Goal: Task Accomplishment & Management: Manage account settings

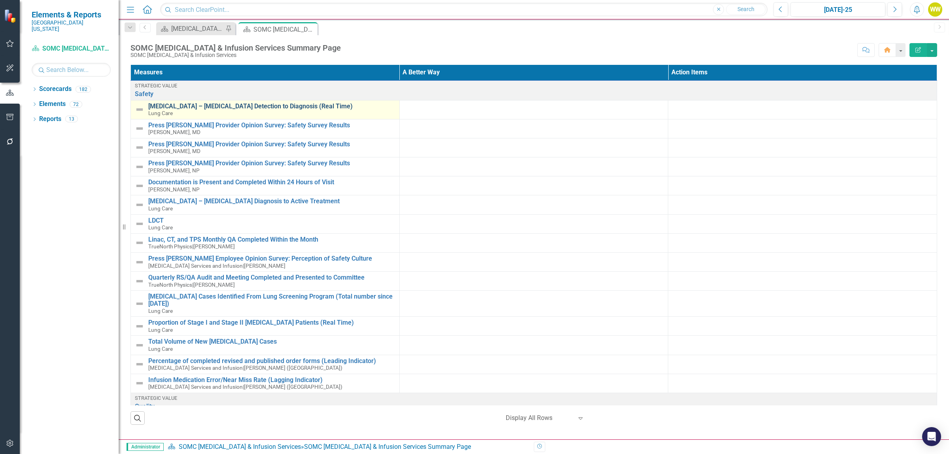
click at [220, 108] on link "[MEDICAL_DATA] – [MEDICAL_DATA] Detection to Diagnosis (Real Time)" at bounding box center [271, 106] width 247 height 7
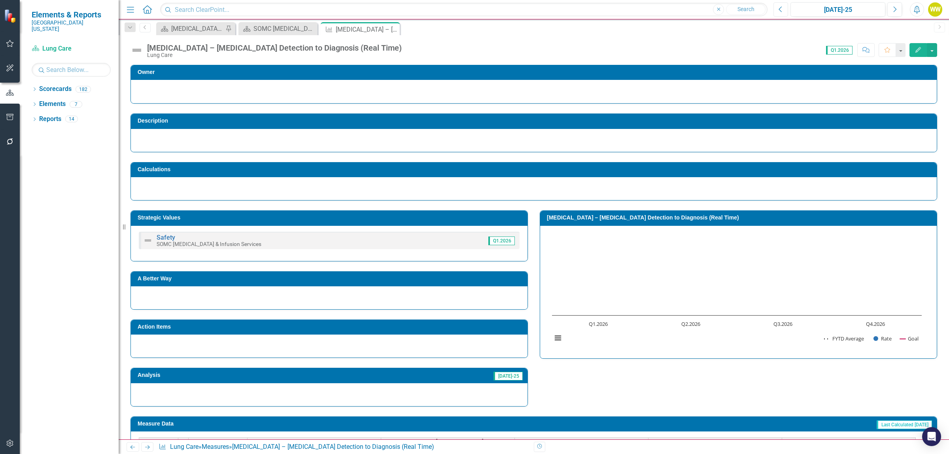
click at [780, 9] on icon "Previous" at bounding box center [781, 9] width 4 height 7
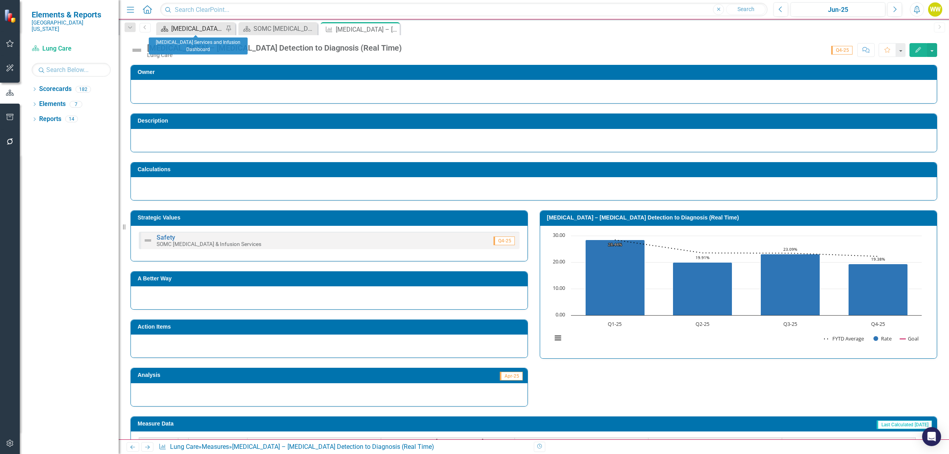
click at [219, 28] on div "[MEDICAL_DATA] Services and Infusion Dashboard" at bounding box center [197, 29] width 52 height 10
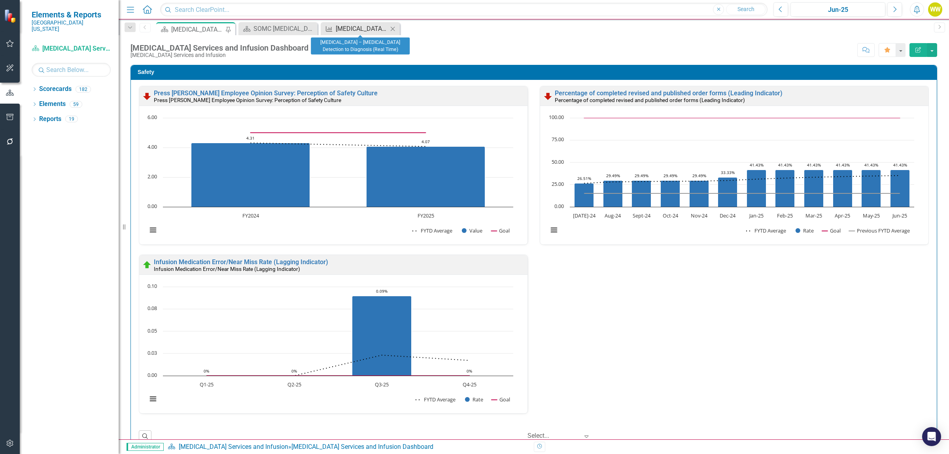
click at [345, 27] on div "[MEDICAL_DATA] – [MEDICAL_DATA] Detection to Diagnosis (Real Time)" at bounding box center [362, 29] width 52 height 10
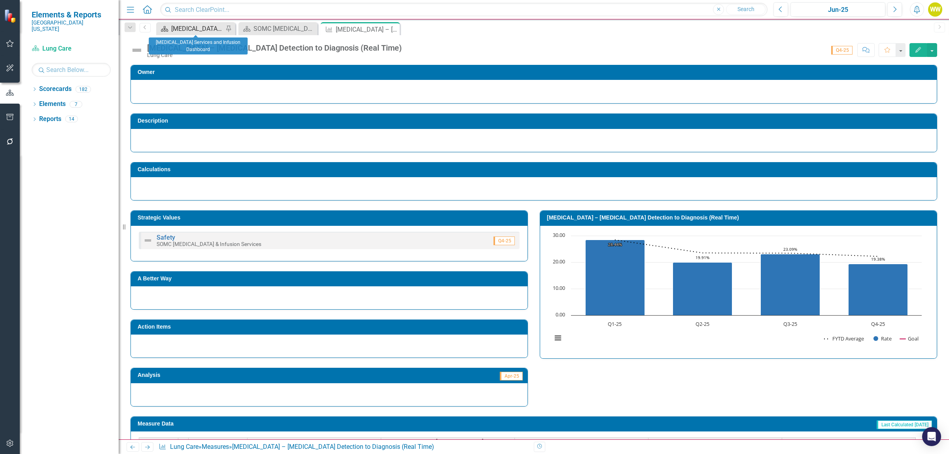
click at [204, 27] on div "[MEDICAL_DATA] Services and Infusion Dashboard" at bounding box center [197, 29] width 52 height 10
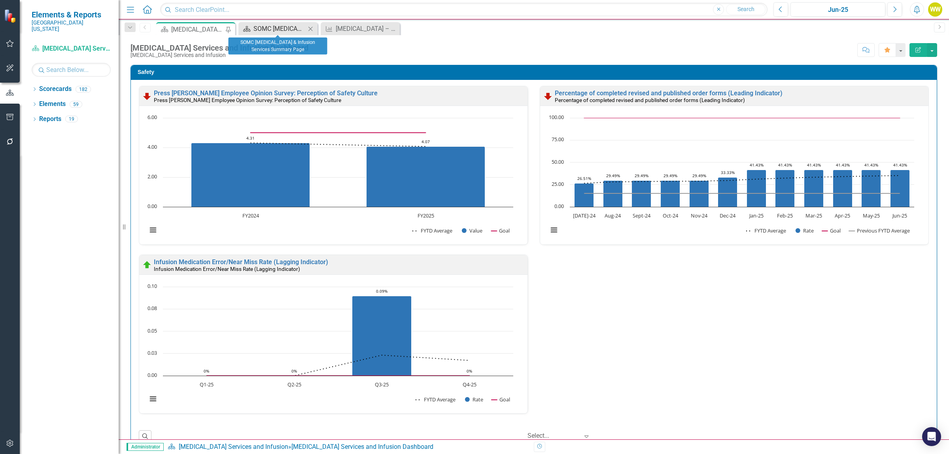
click at [278, 28] on div "SOMC [MEDICAL_DATA] & Infusion Services Summary Page" at bounding box center [280, 29] width 52 height 10
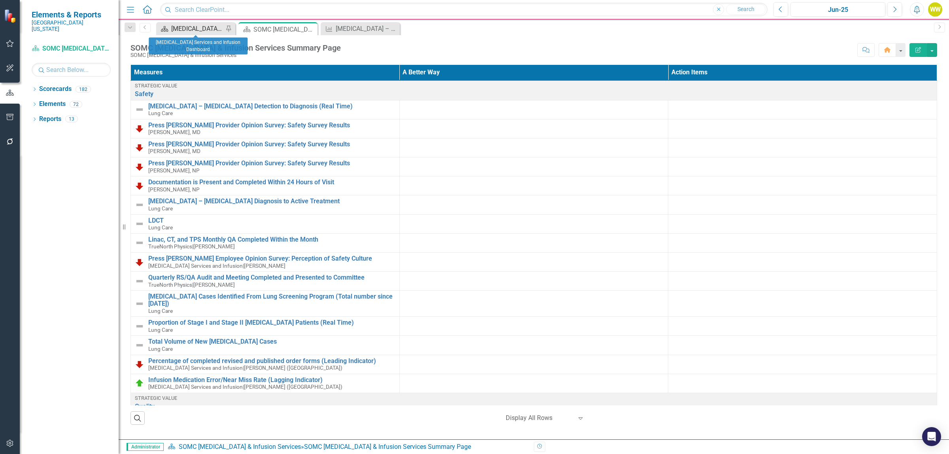
click at [207, 29] on div "[MEDICAL_DATA] Services and Infusion Dashboard" at bounding box center [197, 29] width 52 height 10
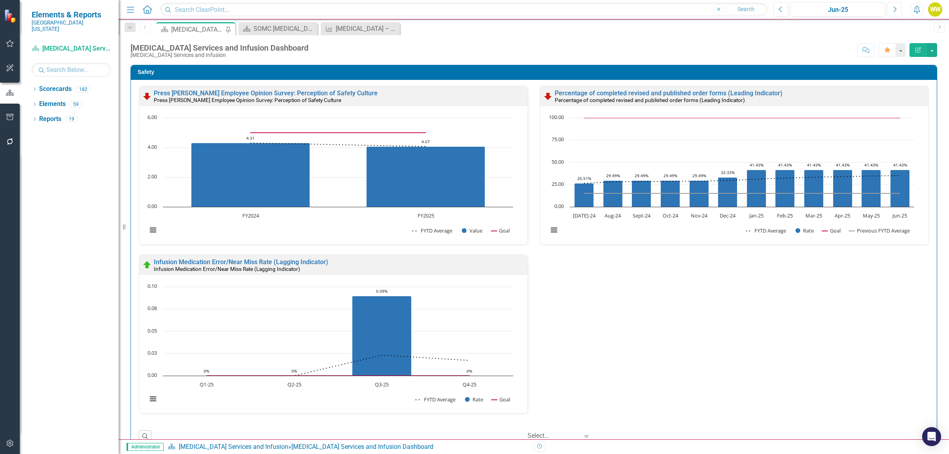
click at [896, 13] on button "Next" at bounding box center [895, 9] width 15 height 14
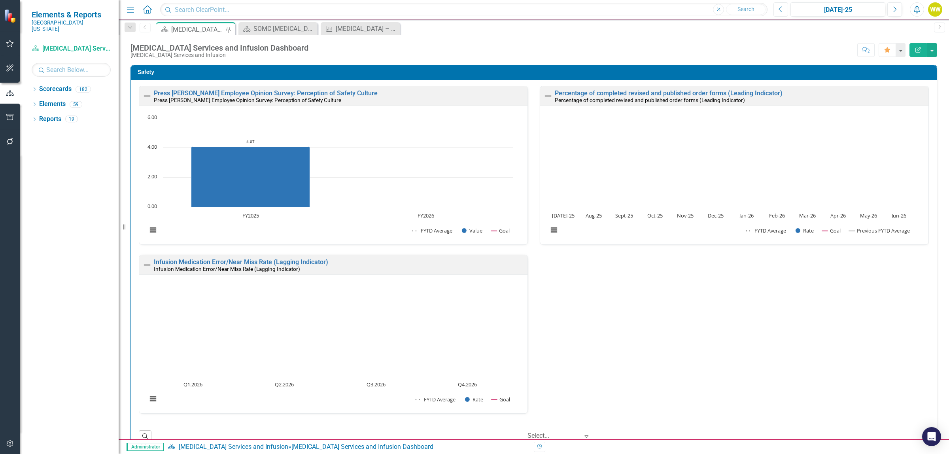
click at [785, 8] on button "Previous" at bounding box center [781, 9] width 15 height 14
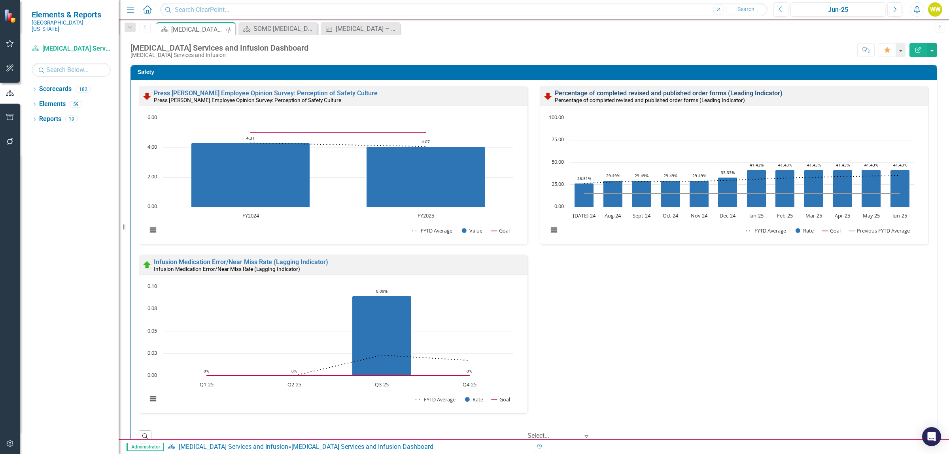
click at [733, 93] on link "Percentage of completed revised and published order forms (Leading Indicator)" at bounding box center [669, 93] width 228 height 8
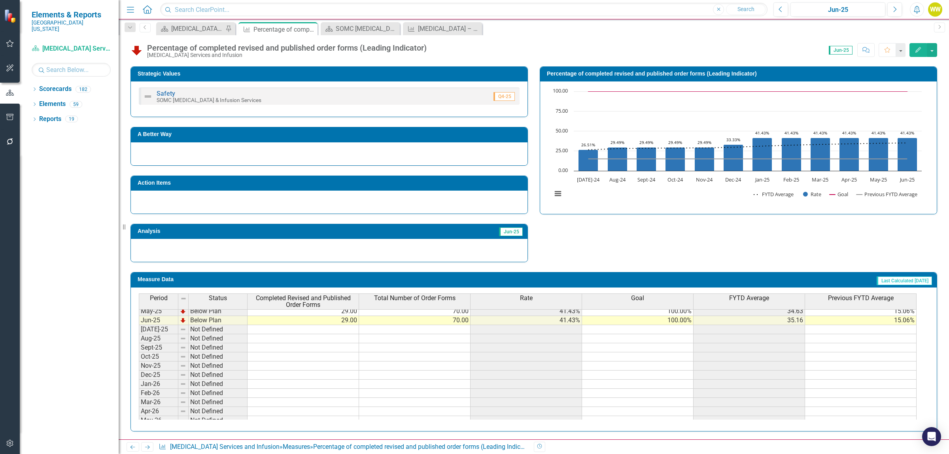
scroll to position [297, 0]
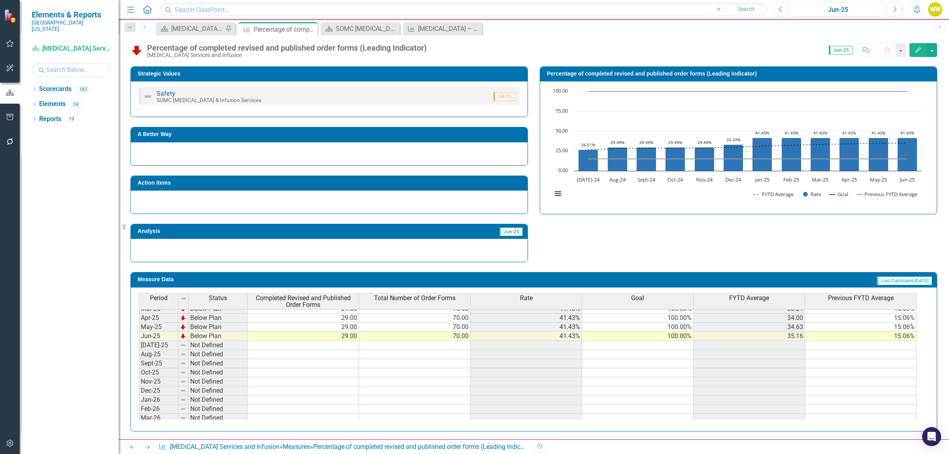
click at [351, 348] on td at bounding box center [304, 345] width 112 height 9
type textarea "29"
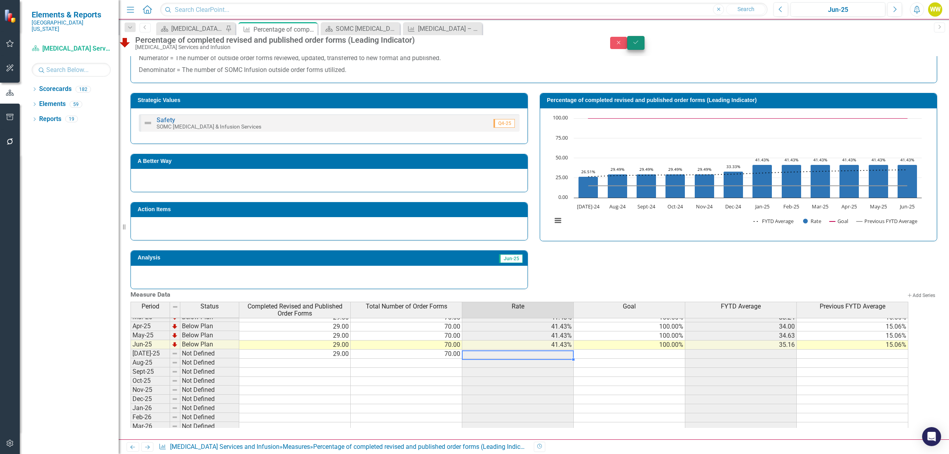
type textarea "70"
click at [640, 45] on icon "Save" at bounding box center [636, 43] width 7 height 6
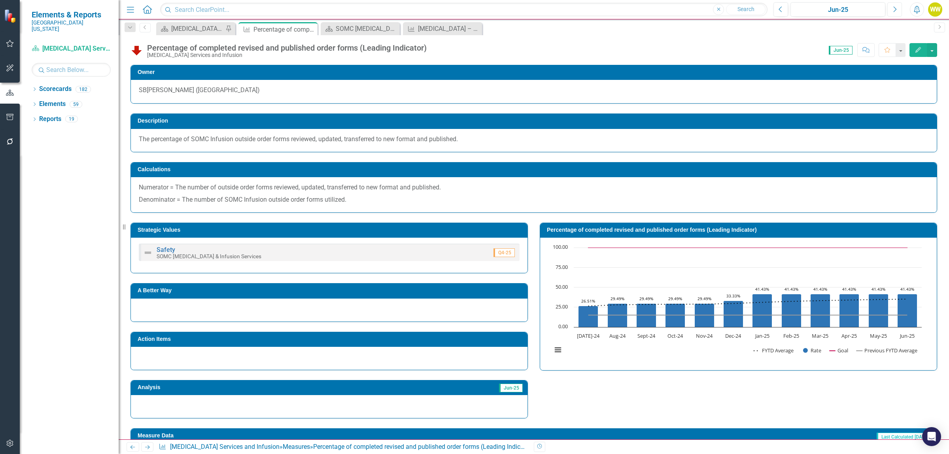
click at [895, 9] on icon "Next" at bounding box center [895, 9] width 4 height 7
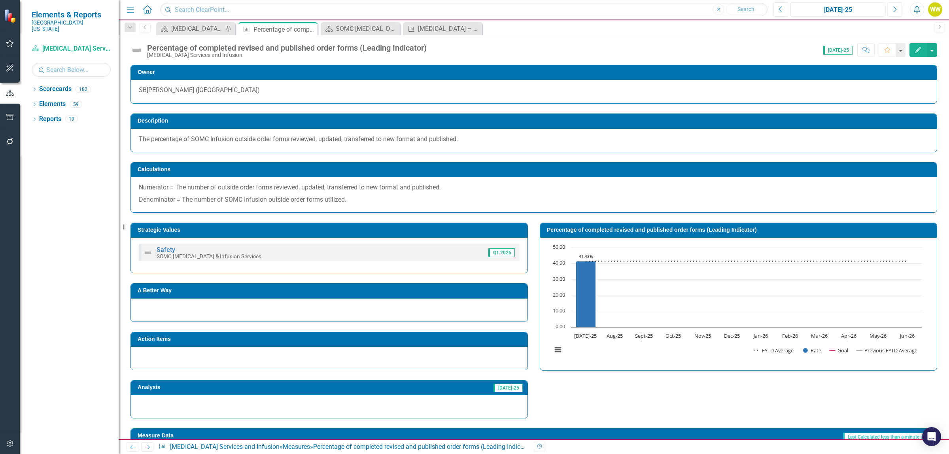
click at [784, 8] on button "Previous" at bounding box center [781, 9] width 15 height 14
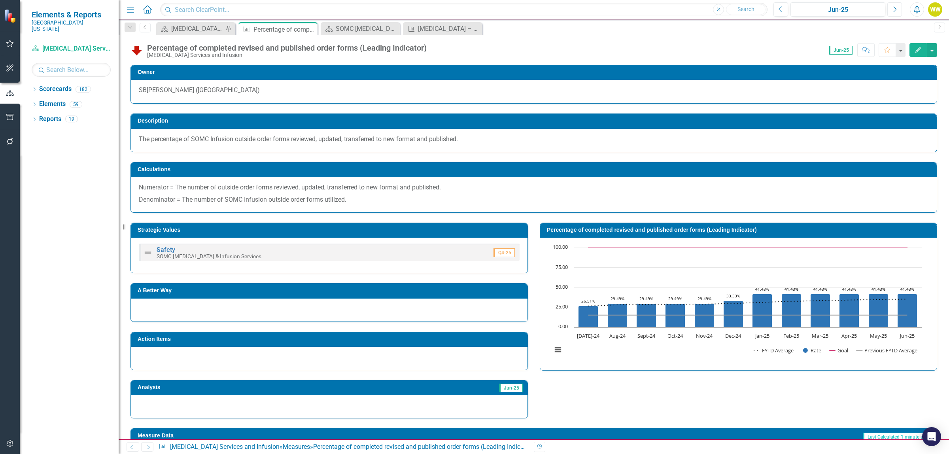
click at [894, 5] on button "Next" at bounding box center [895, 9] width 15 height 14
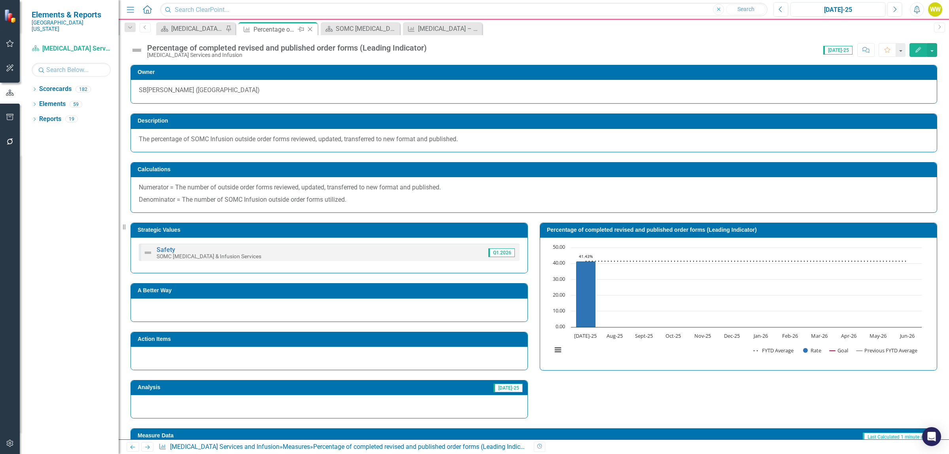
click at [311, 28] on icon at bounding box center [310, 29] width 4 height 4
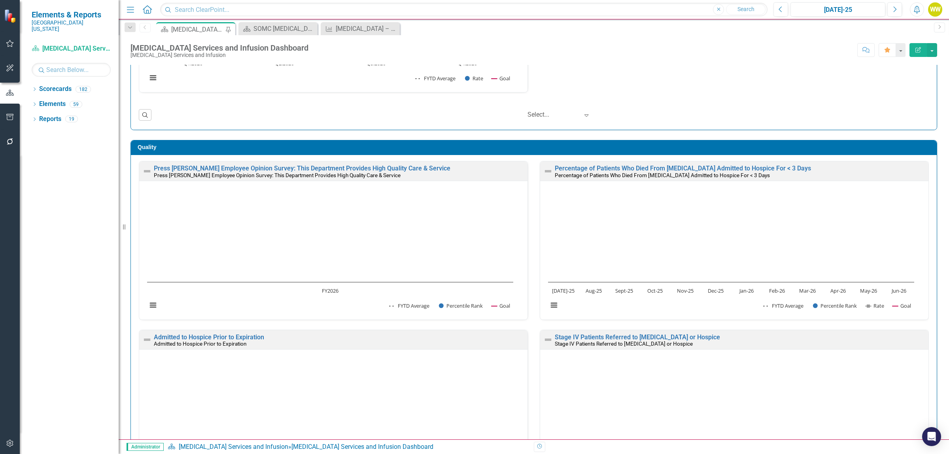
scroll to position [346, 0]
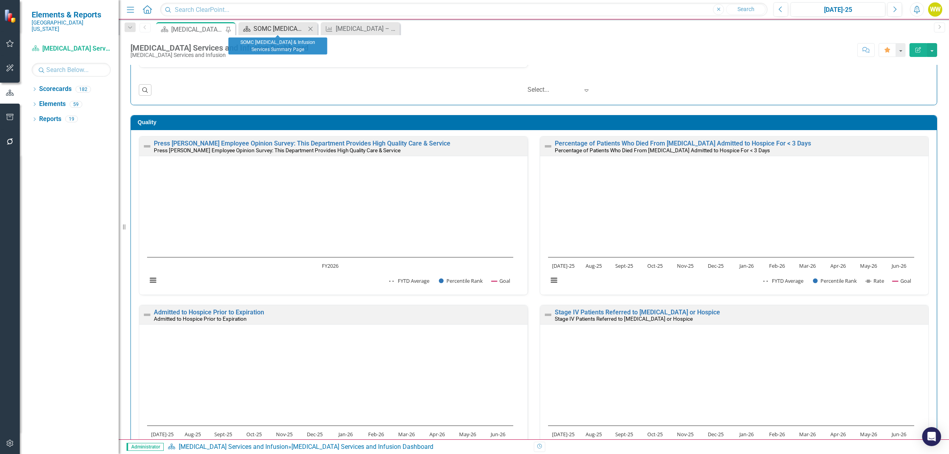
click at [297, 30] on div "SOMC [MEDICAL_DATA] & Infusion Services Summary Page" at bounding box center [280, 29] width 52 height 10
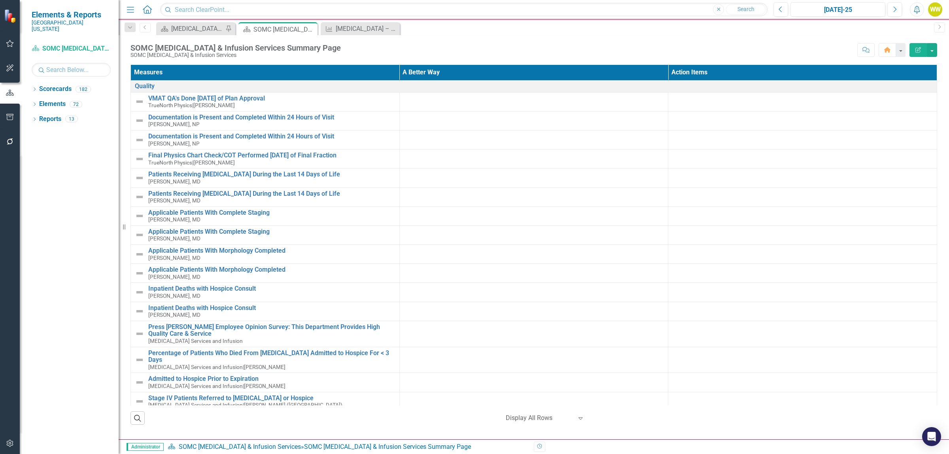
scroll to position [297, 0]
